Goal: Task Accomplishment & Management: Manage account settings

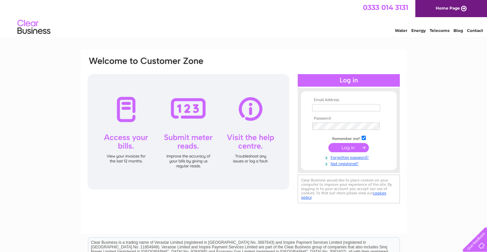
type input "[EMAIL_ADDRESS][DOMAIN_NAME]"
click at [354, 147] on input "submit" at bounding box center [349, 147] width 41 height 9
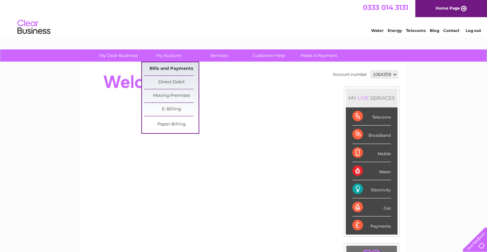
click at [174, 69] on link "Bills and Payments" at bounding box center [171, 68] width 54 height 13
click at [178, 69] on link "Bills and Payments" at bounding box center [171, 68] width 54 height 13
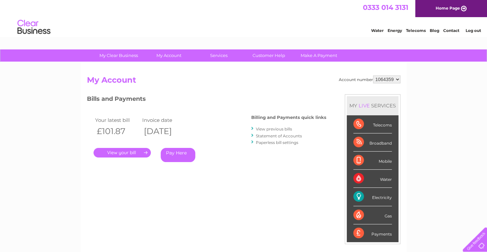
click at [284, 130] on link "View previous bills" at bounding box center [274, 129] width 36 height 5
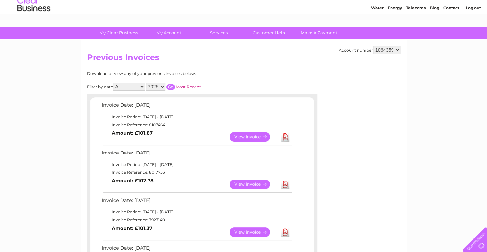
scroll to position [66, 0]
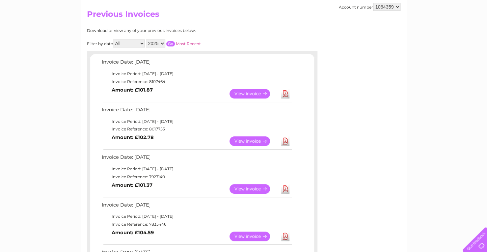
click at [245, 188] on link "View" at bounding box center [254, 189] width 48 height 10
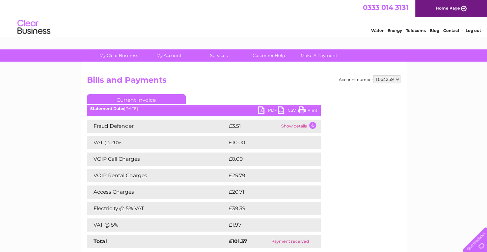
click at [270, 109] on link "PDF" at bounding box center [268, 111] width 20 height 10
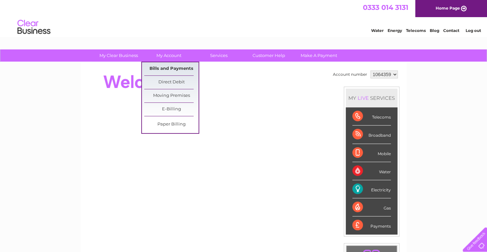
click at [171, 68] on link "Bills and Payments" at bounding box center [171, 68] width 54 height 13
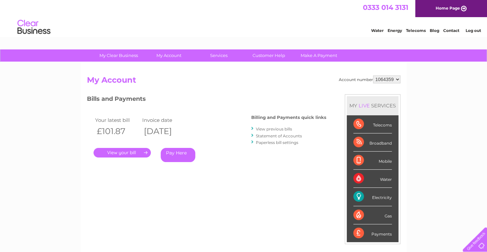
click at [282, 130] on link "View previous bills" at bounding box center [274, 129] width 36 height 5
